Goal: Check status: Check status

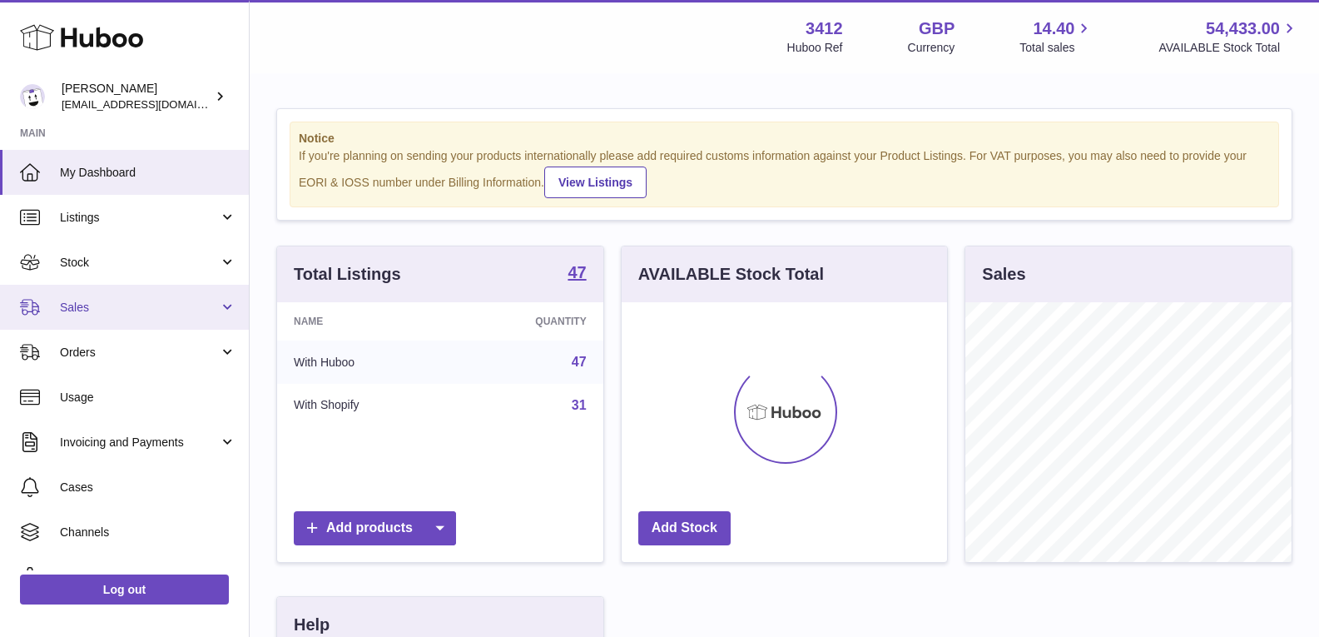
scroll to position [260, 325]
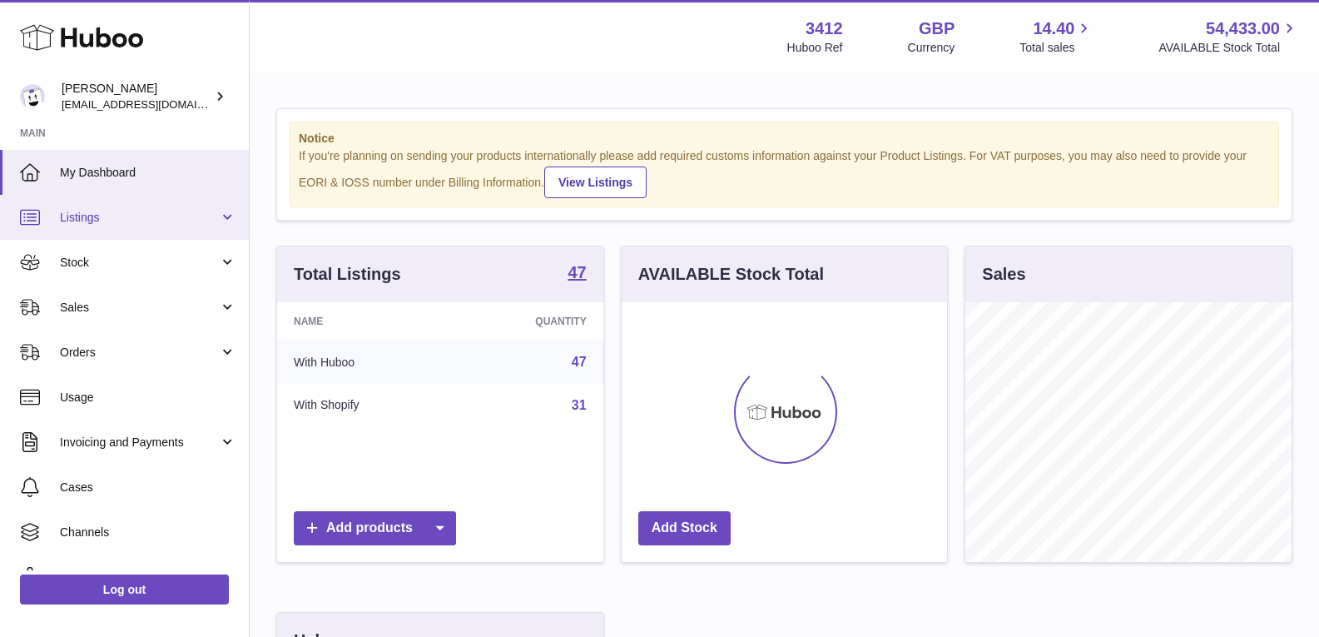
click at [85, 225] on link "Listings" at bounding box center [124, 217] width 249 height 45
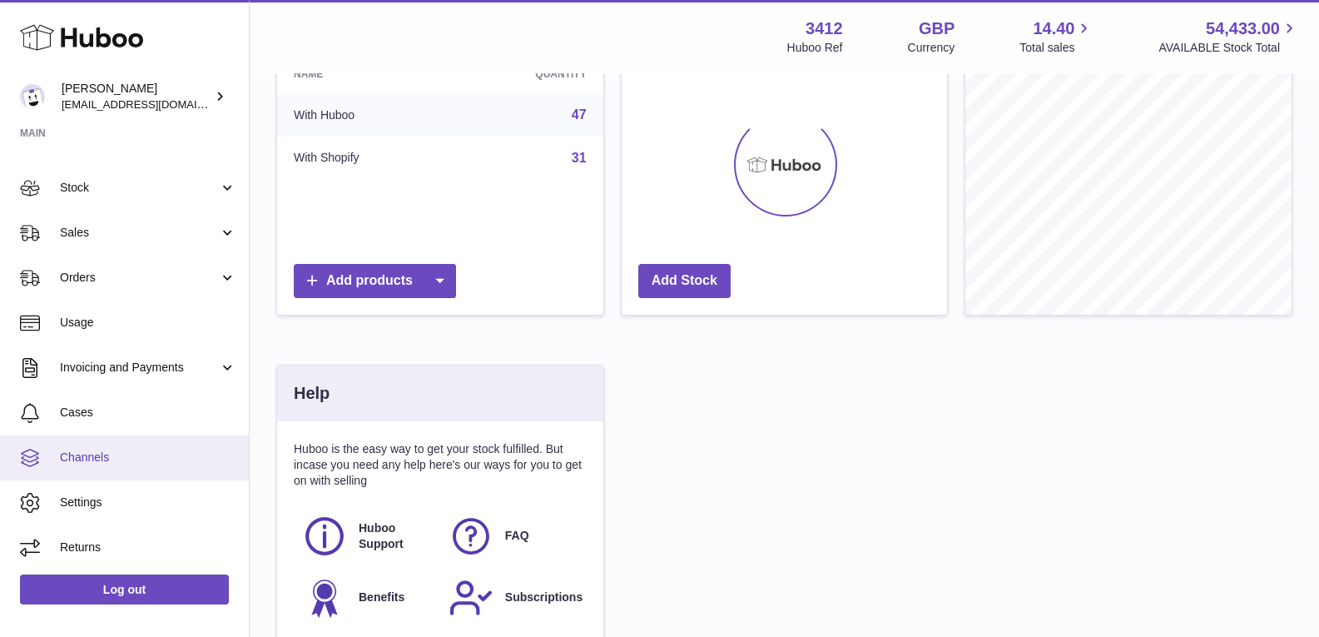
scroll to position [250, 0]
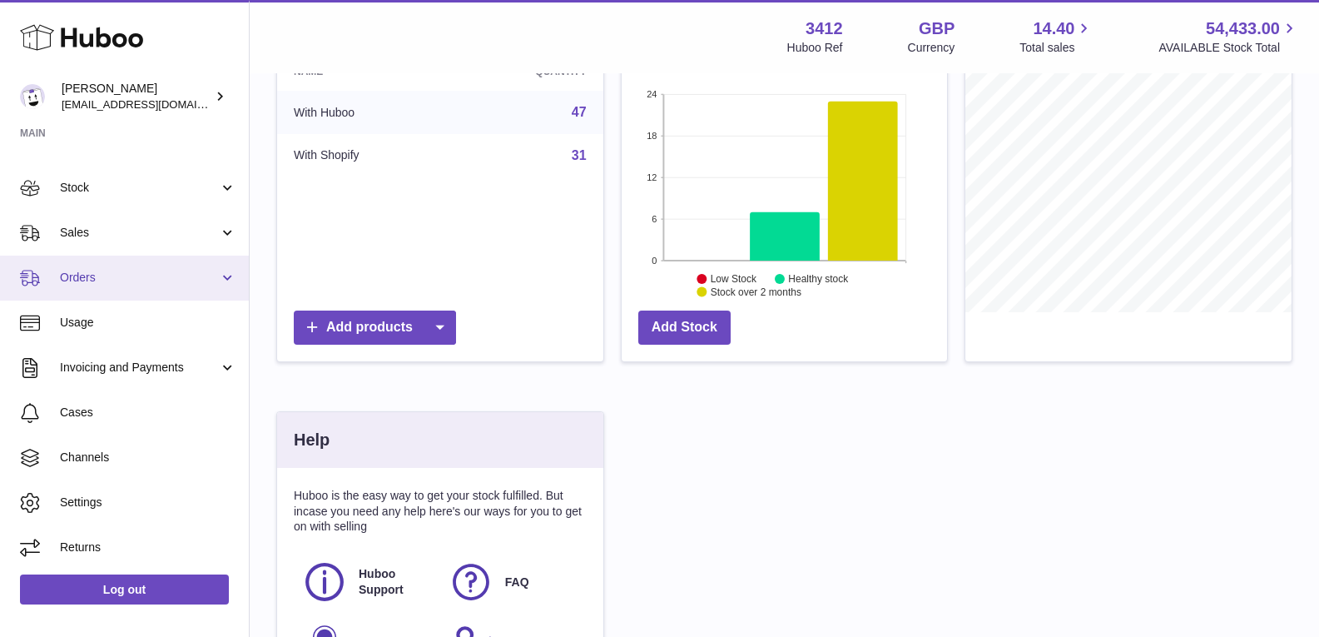
click at [118, 265] on link "Orders" at bounding box center [124, 278] width 249 height 45
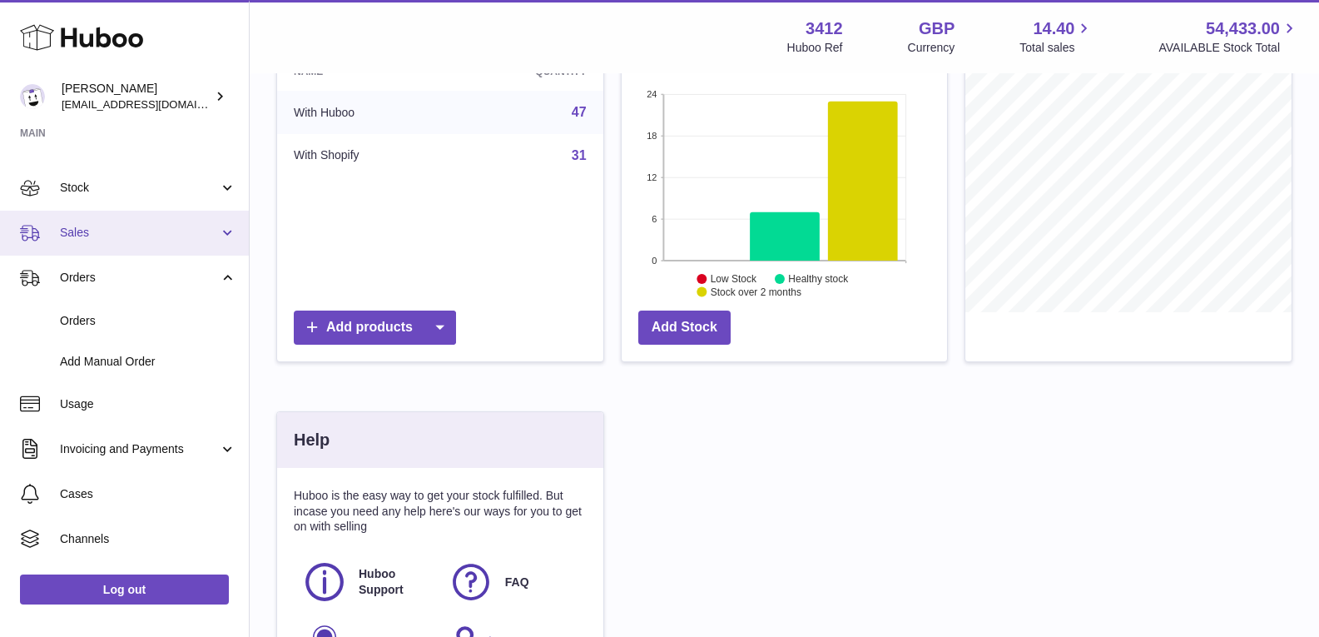
click at [153, 216] on link "Sales" at bounding box center [124, 233] width 249 height 45
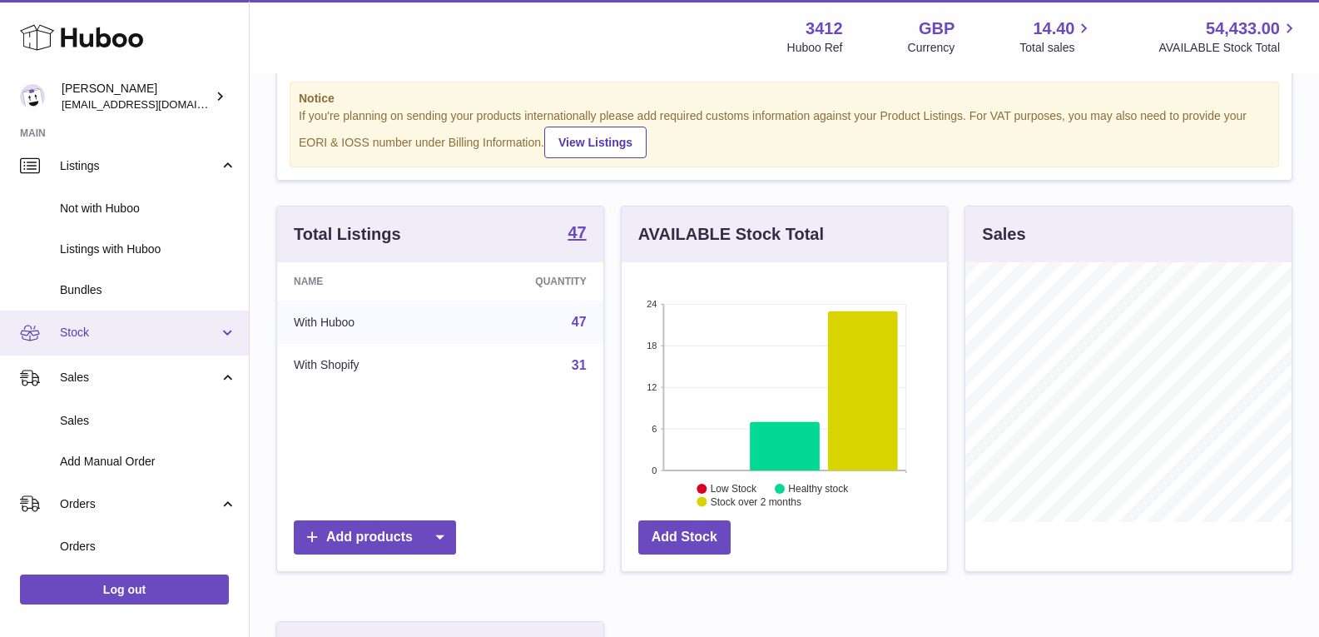
scroll to position [0, 0]
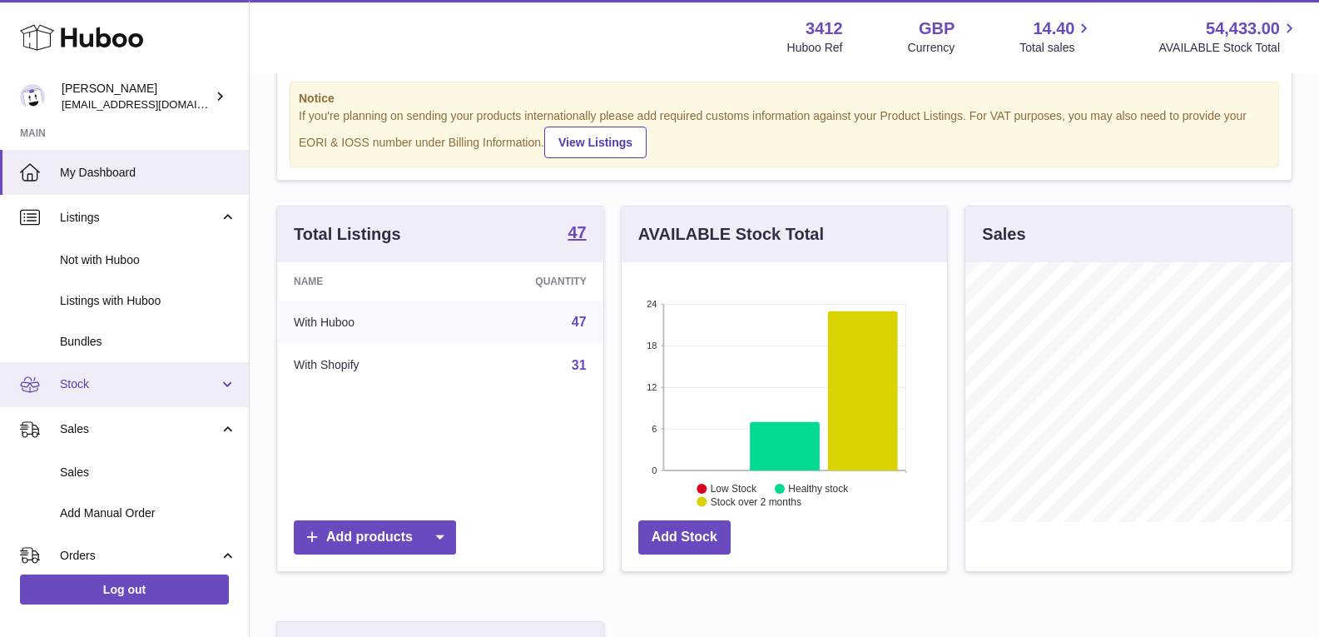
click at [161, 385] on span "Stock" at bounding box center [139, 384] width 159 height 16
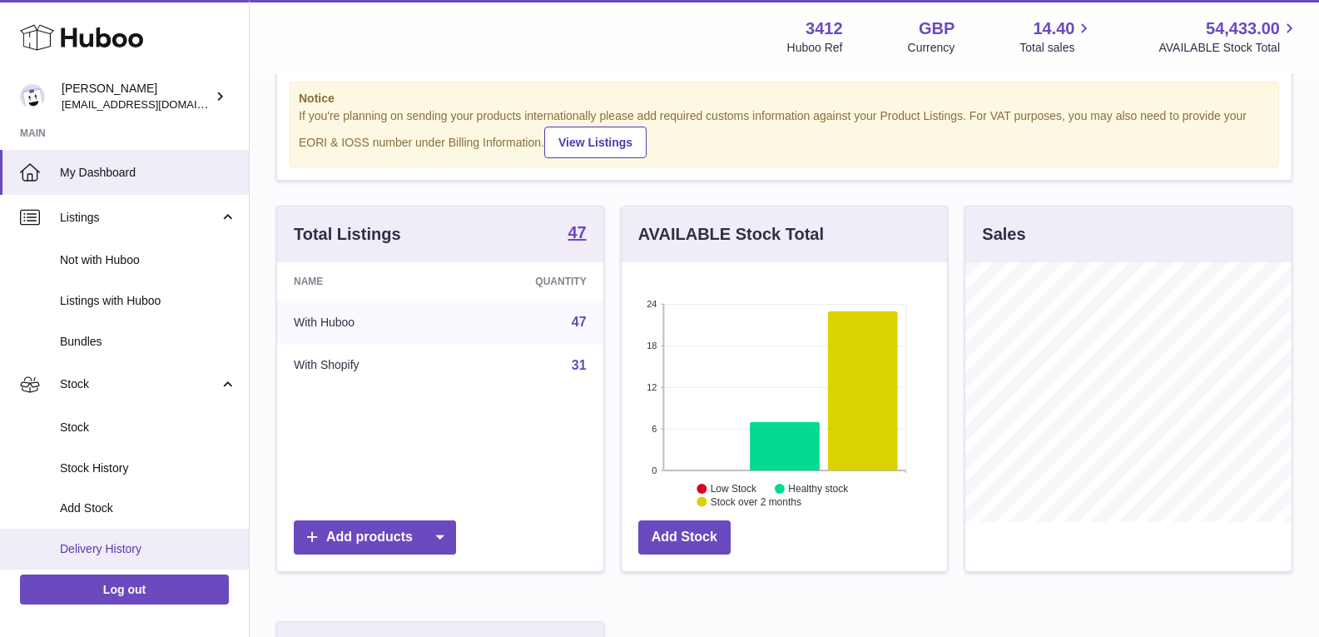
click at [171, 543] on span "Delivery History" at bounding box center [148, 549] width 176 height 16
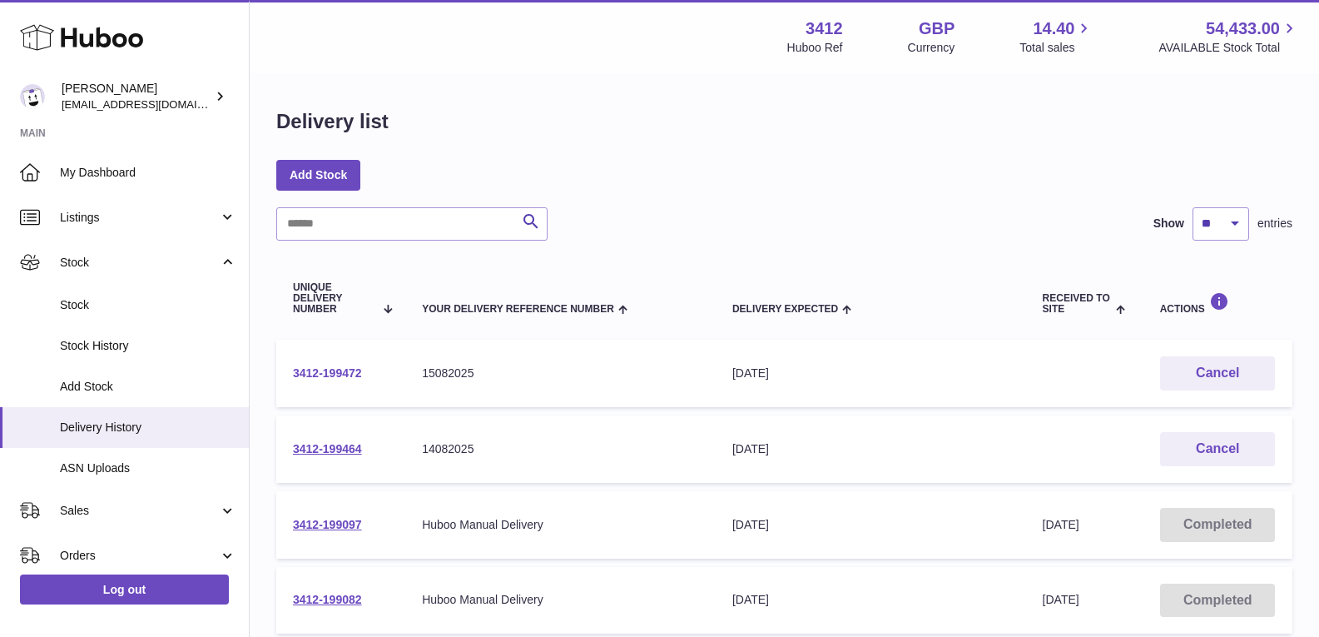
click at [356, 366] on link "3412-199472" at bounding box center [327, 372] width 69 height 13
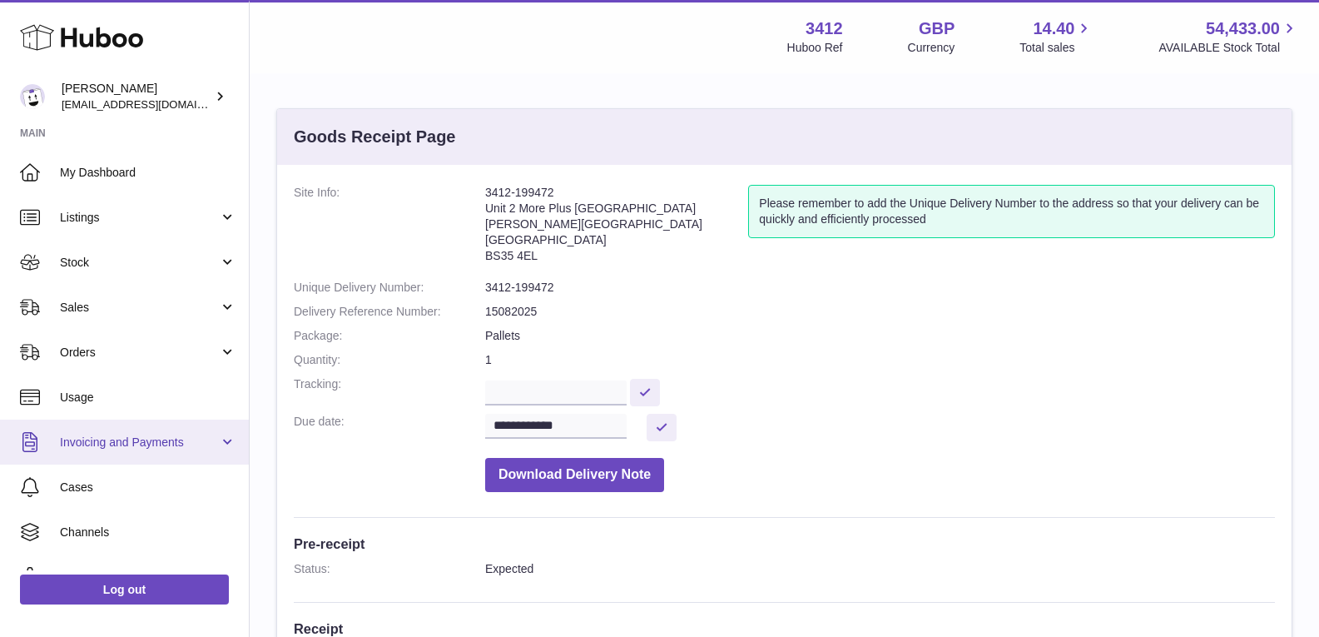
scroll to position [74, 0]
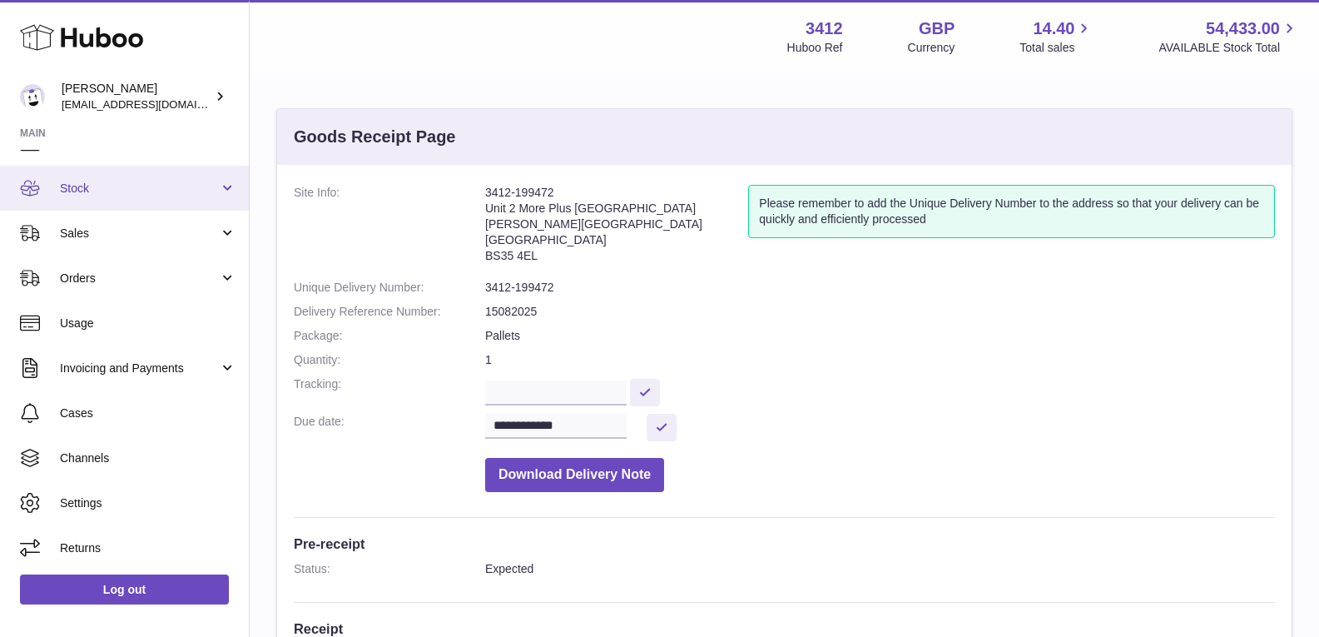
click at [148, 179] on link "Stock" at bounding box center [124, 188] width 249 height 45
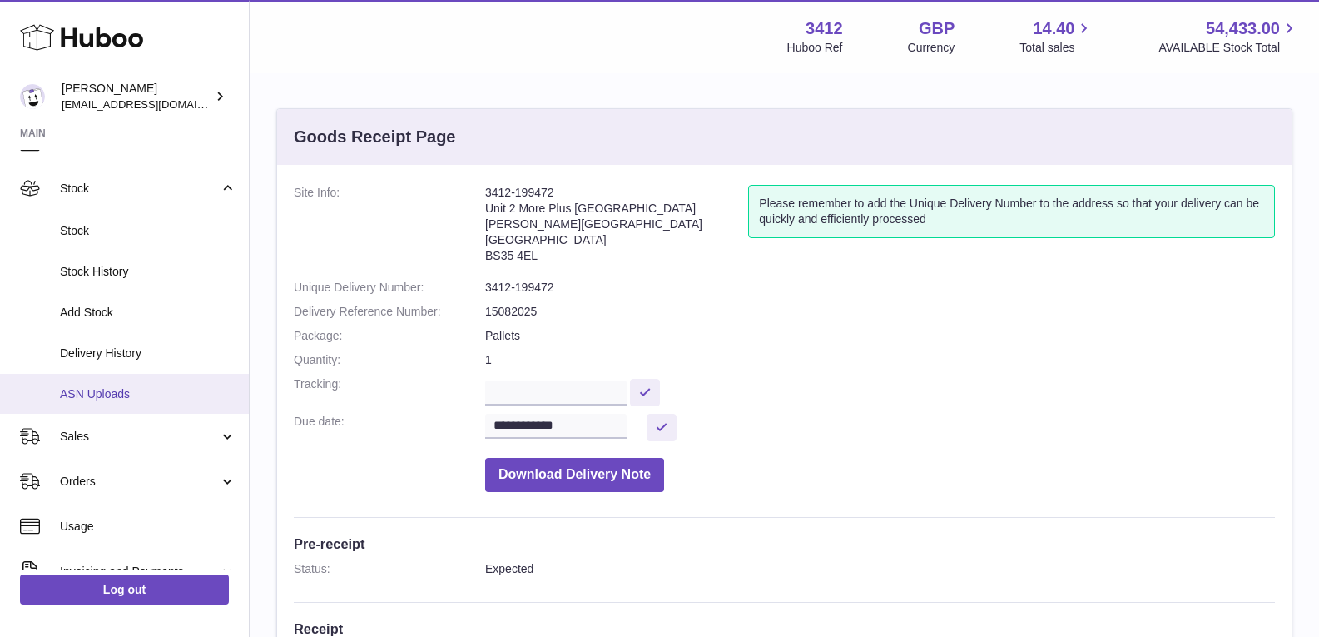
click at [144, 379] on link "ASN Uploads" at bounding box center [124, 394] width 249 height 41
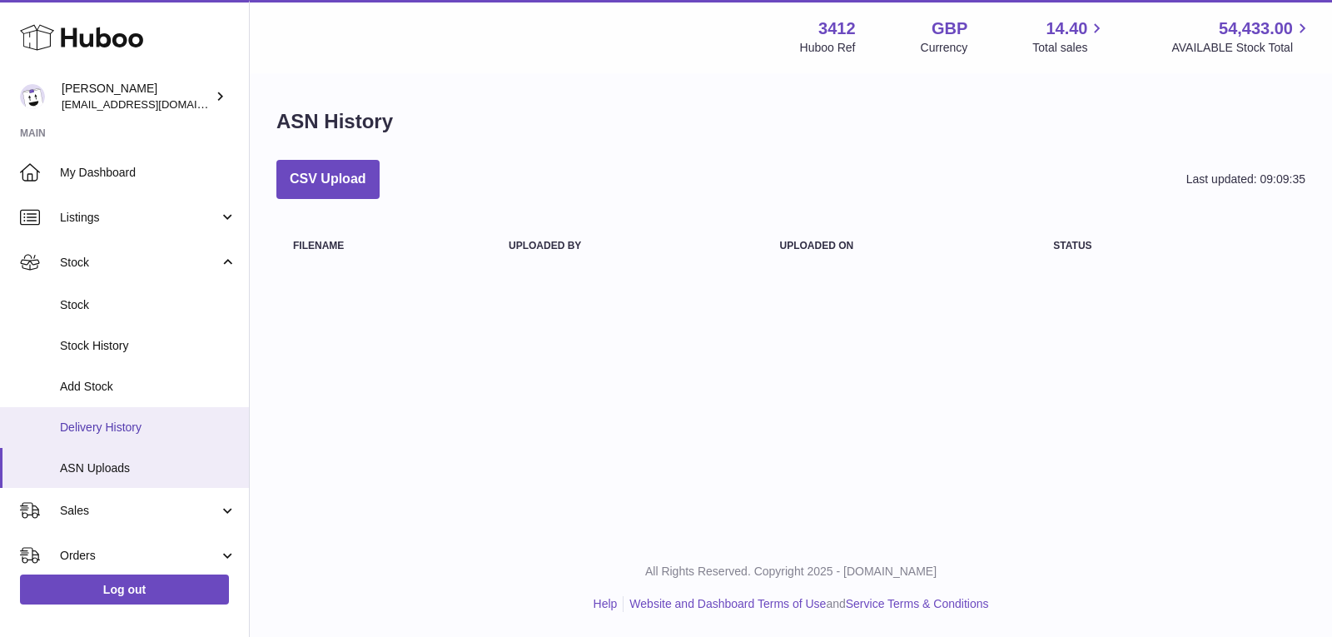
click at [122, 420] on span "Delivery History" at bounding box center [148, 427] width 176 height 16
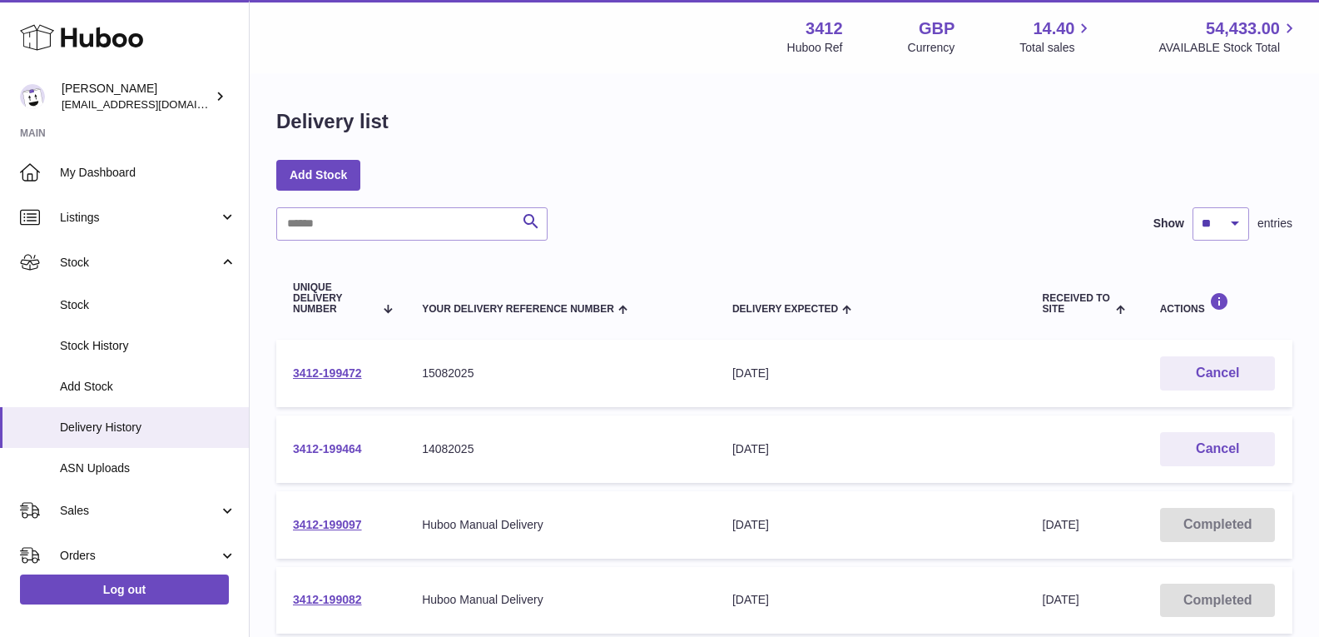
click at [340, 448] on link "3412-199464" at bounding box center [327, 448] width 69 height 13
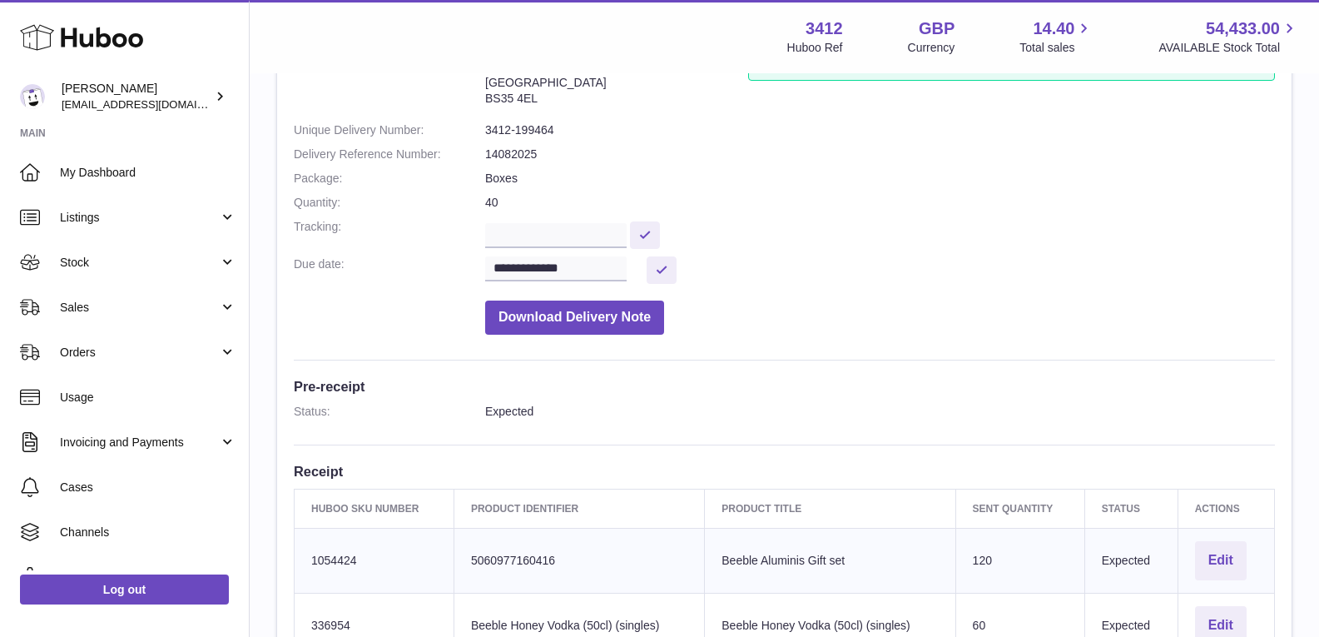
scroll to position [333, 0]
